Goal: Task Accomplishment & Management: Manage account settings

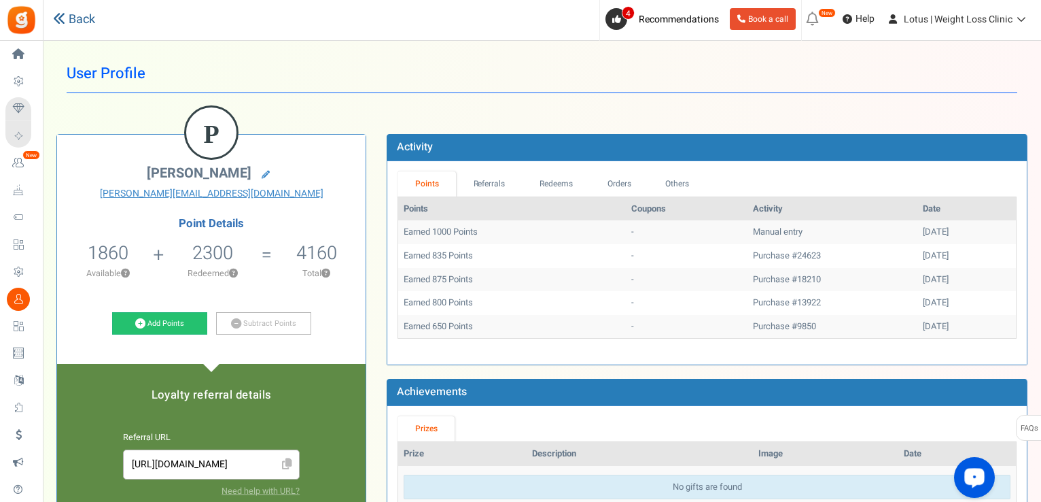
click at [77, 12] on link "Back" at bounding box center [74, 20] width 42 height 18
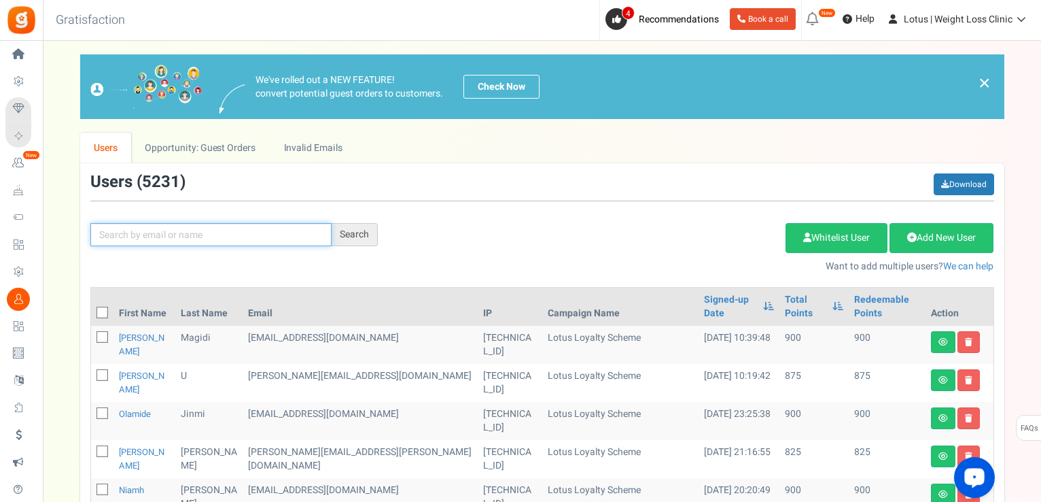
click at [160, 232] on input "text" at bounding box center [210, 234] width 241 height 23
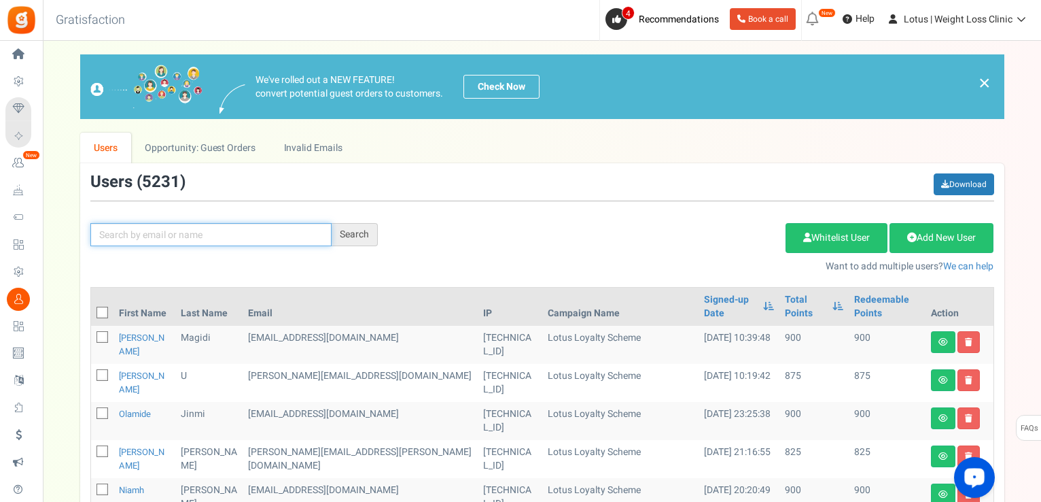
paste input "[EMAIL_ADDRESS][DOMAIN_NAME]"
type input "[EMAIL_ADDRESS][DOMAIN_NAME]"
click at [349, 239] on div "Search" at bounding box center [355, 234] width 46 height 23
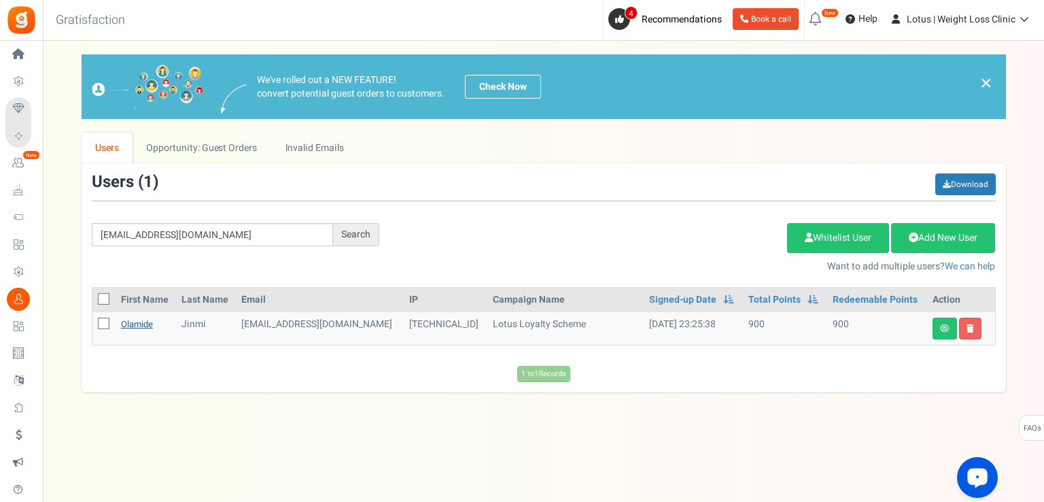
click at [140, 324] on link "Olamide" at bounding box center [137, 323] width 32 height 13
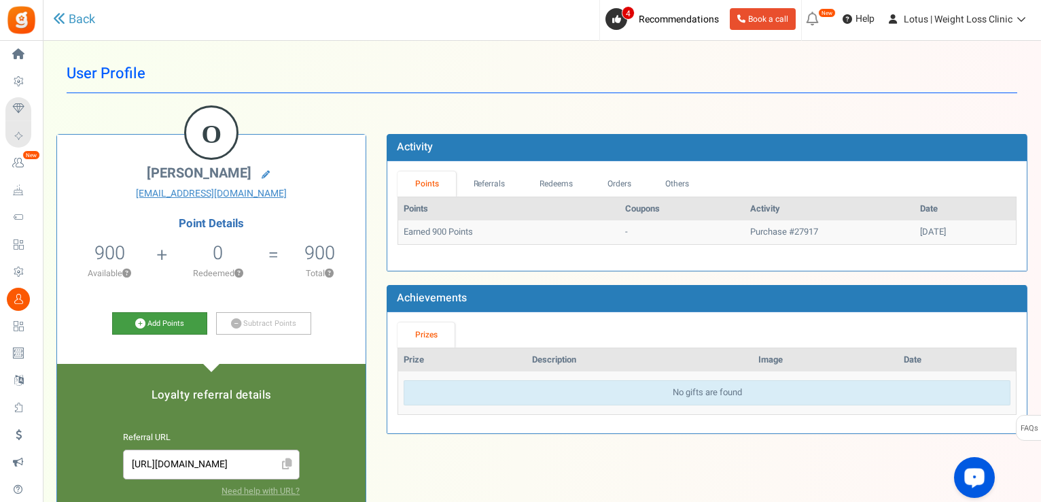
click at [140, 324] on icon at bounding box center [140, 323] width 10 height 10
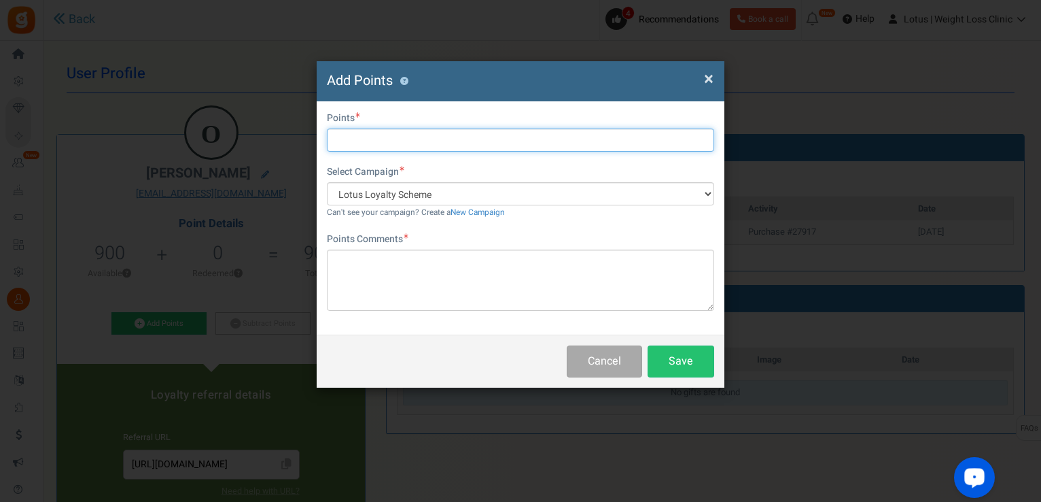
click at [416, 143] on input "text" at bounding box center [520, 139] width 387 height 23
type input "w"
type input "1000"
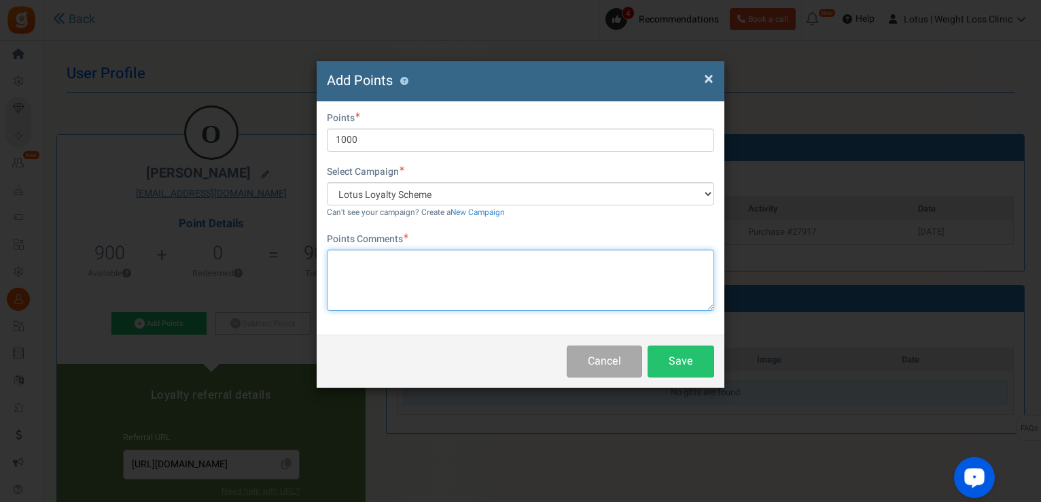
click at [385, 251] on textarea at bounding box center [520, 279] width 387 height 61
type textarea "welcome10 code used"
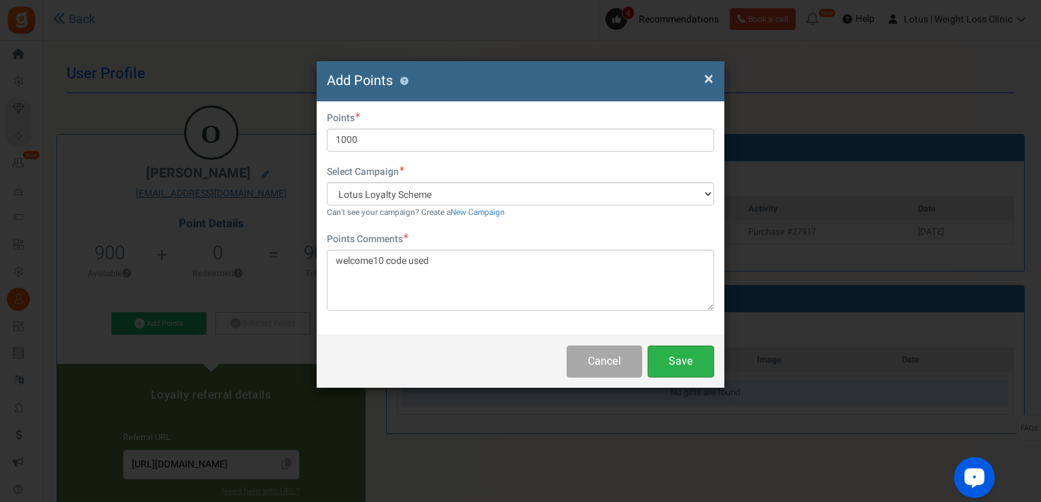
click at [689, 349] on button "Save" at bounding box center [681, 361] width 67 height 32
